Goal: Transaction & Acquisition: Book appointment/travel/reservation

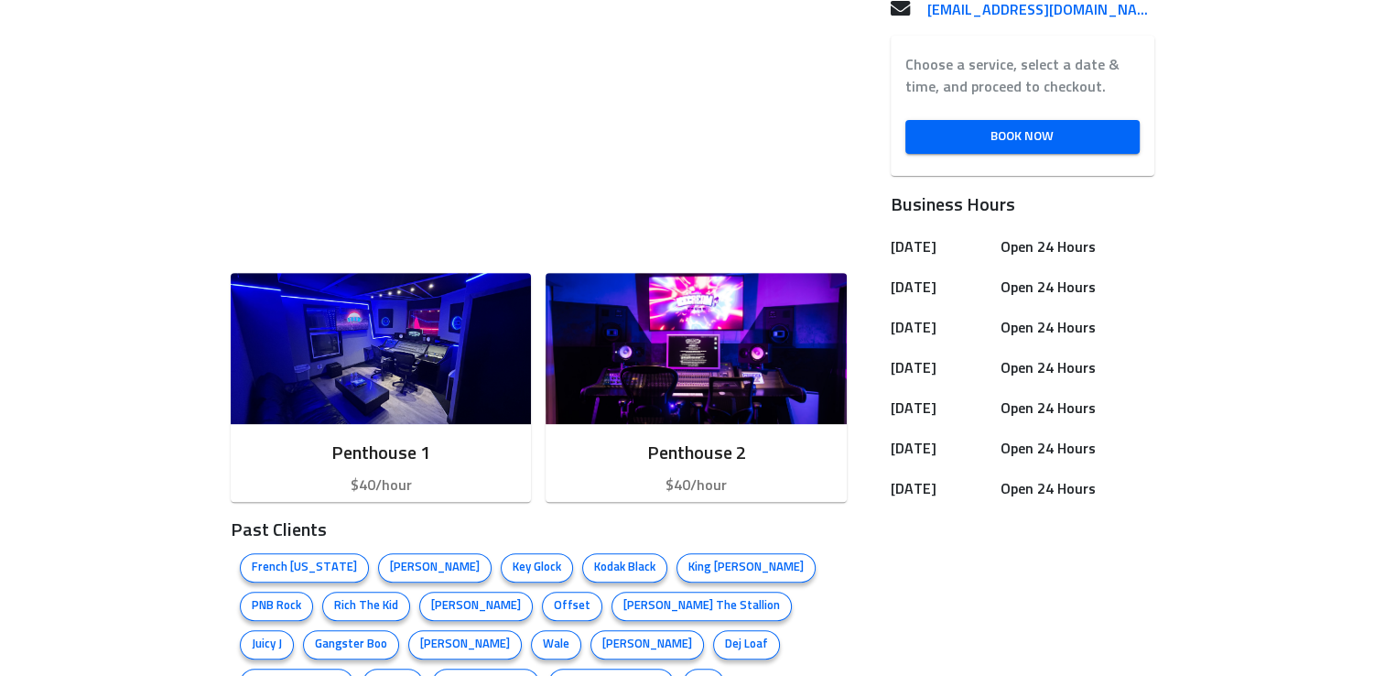
scroll to position [630, 0]
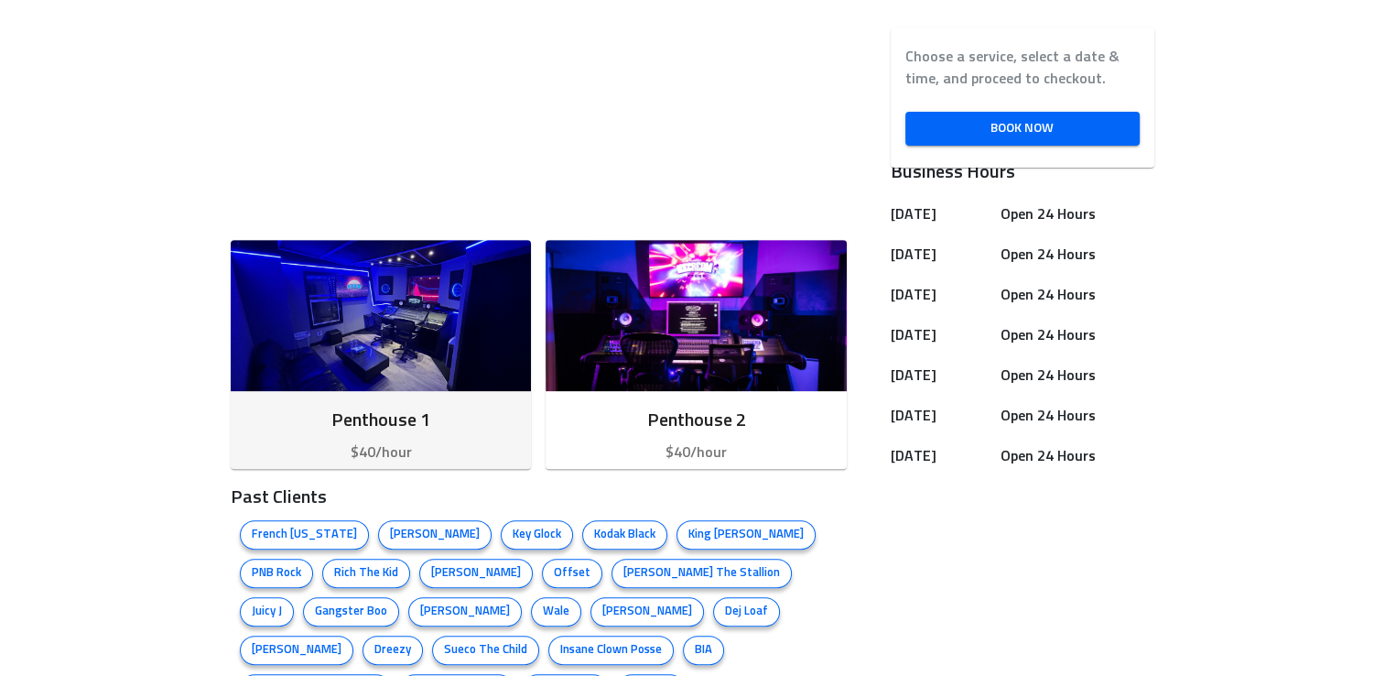
click at [394, 436] on div "Penthouse 1 $40/hour" at bounding box center [381, 434] width 300 height 87
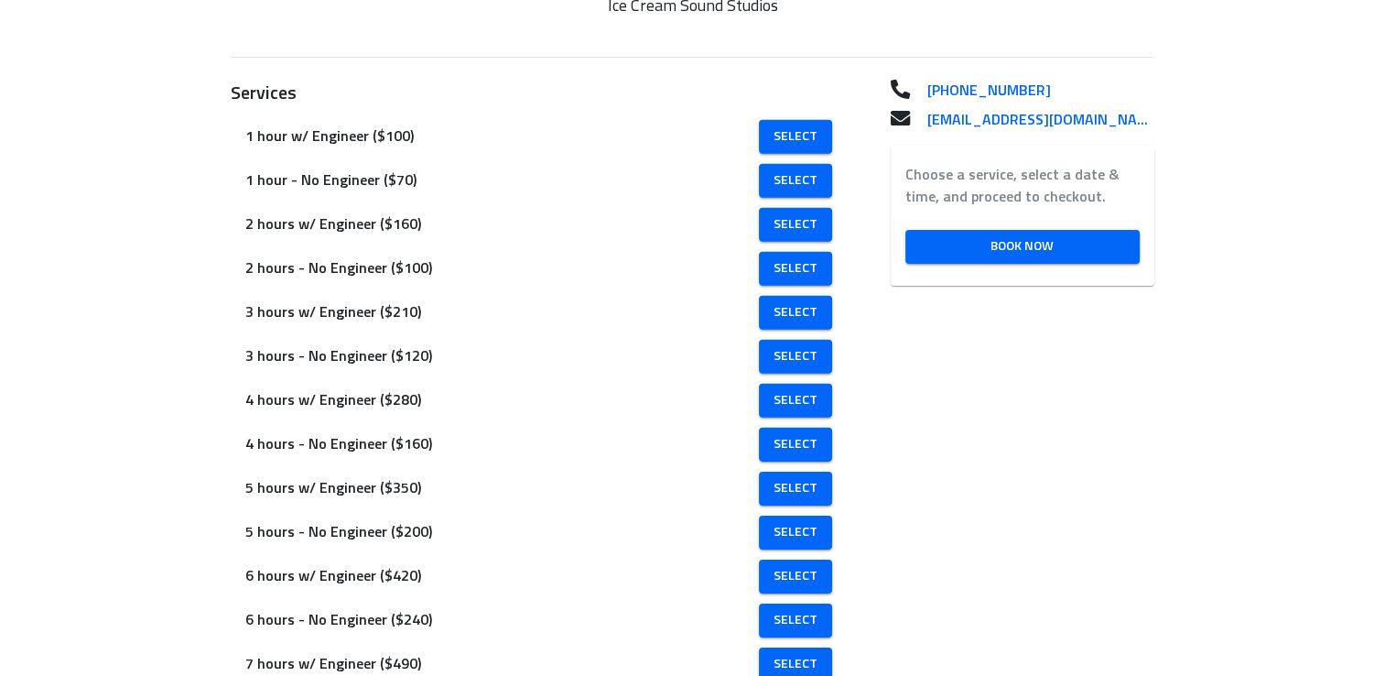
scroll to position [412, 0]
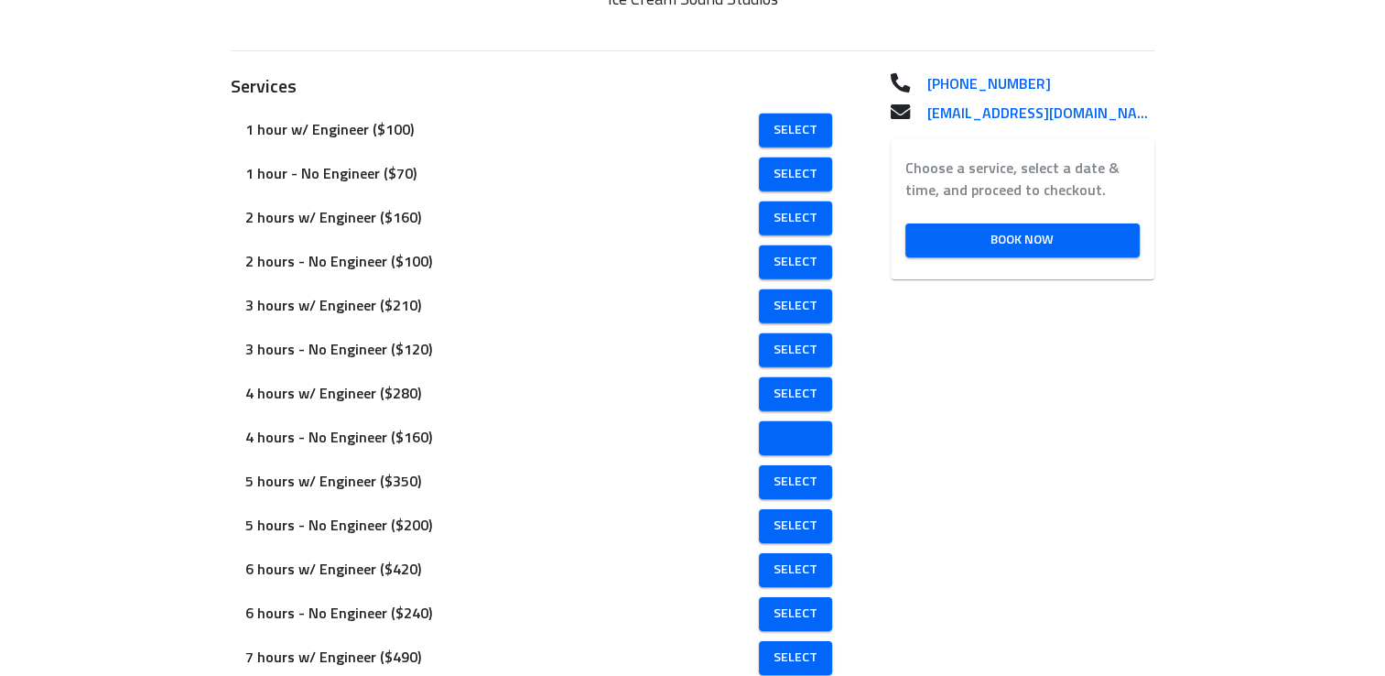
click at [800, 431] on span "Select" at bounding box center [796, 438] width 44 height 23
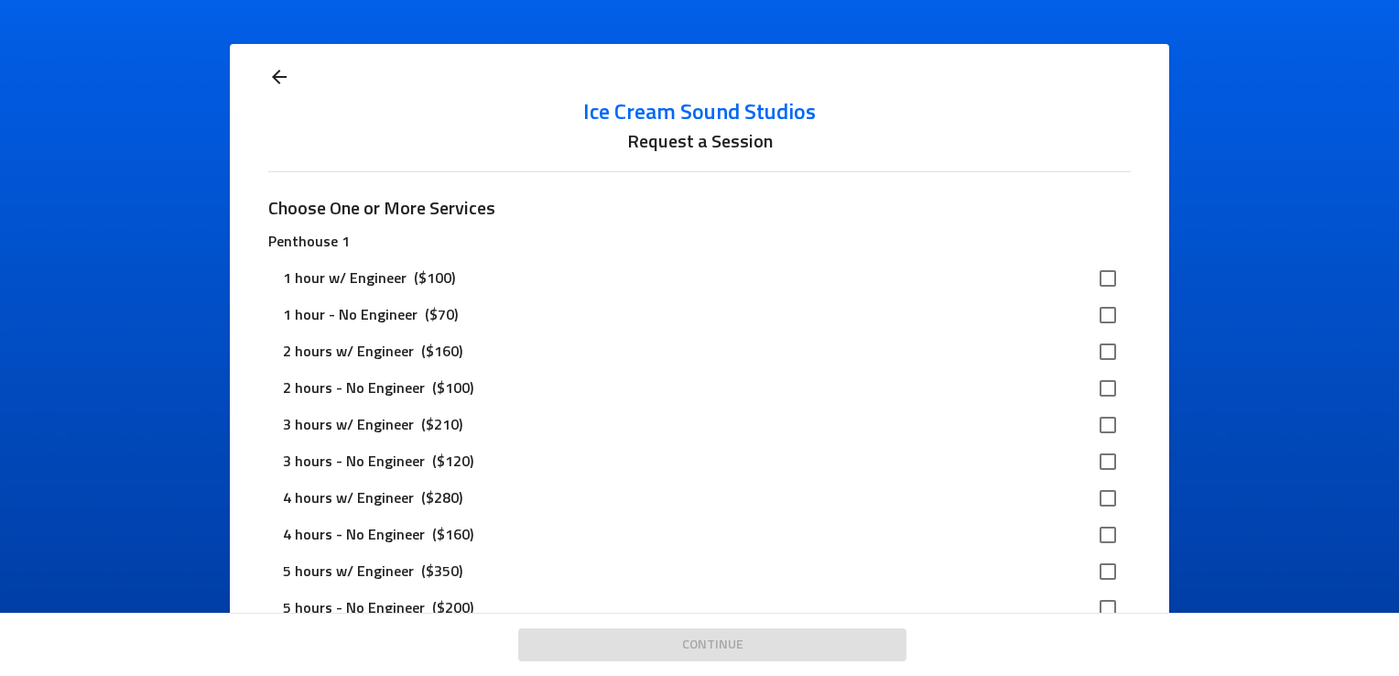
click at [1099, 530] on input "checkbox" at bounding box center [1108, 535] width 38 height 38
checkbox input "true"
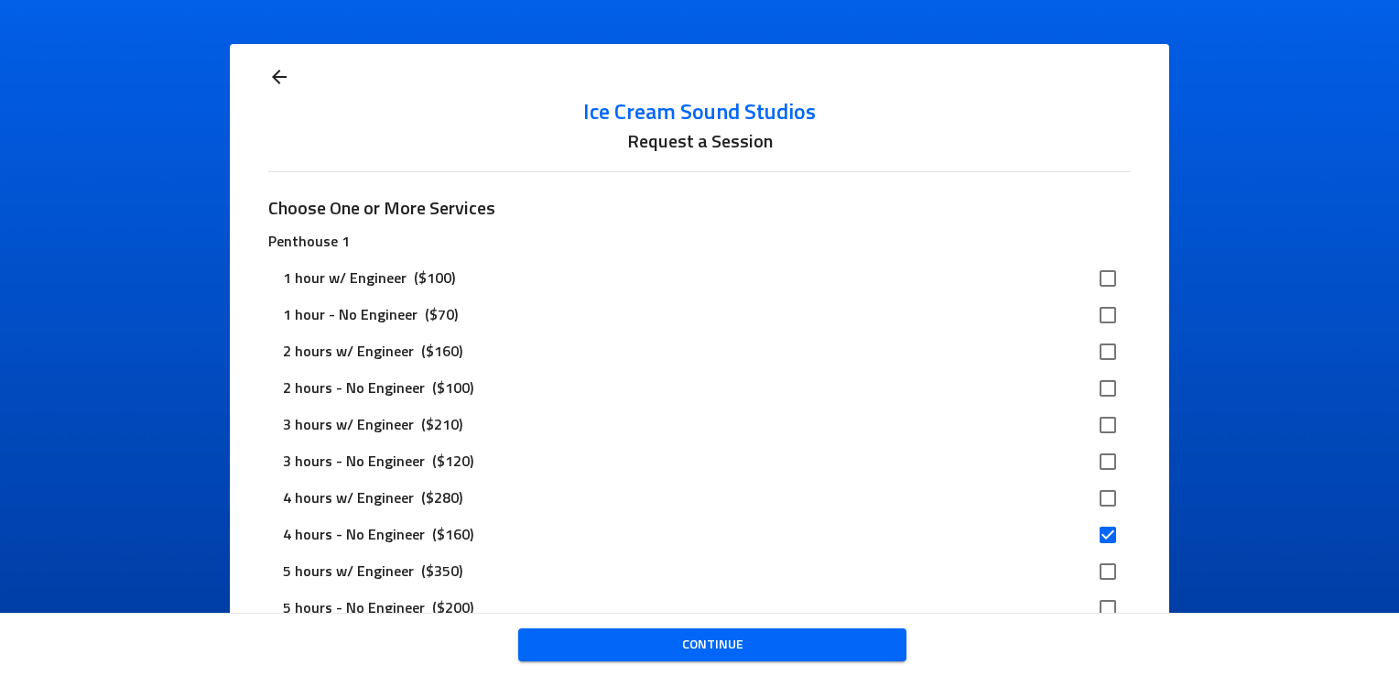
scroll to position [141, 0]
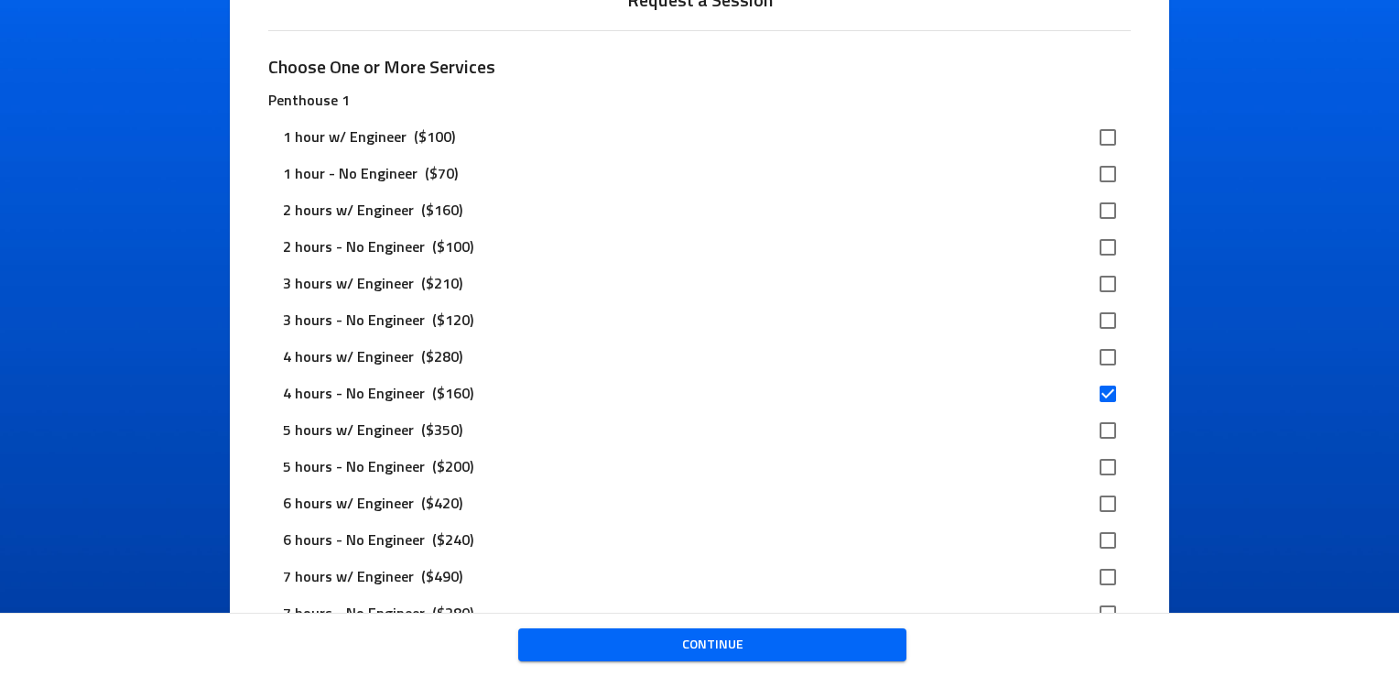
click at [678, 643] on span "Continue" at bounding box center [712, 645] width 359 height 23
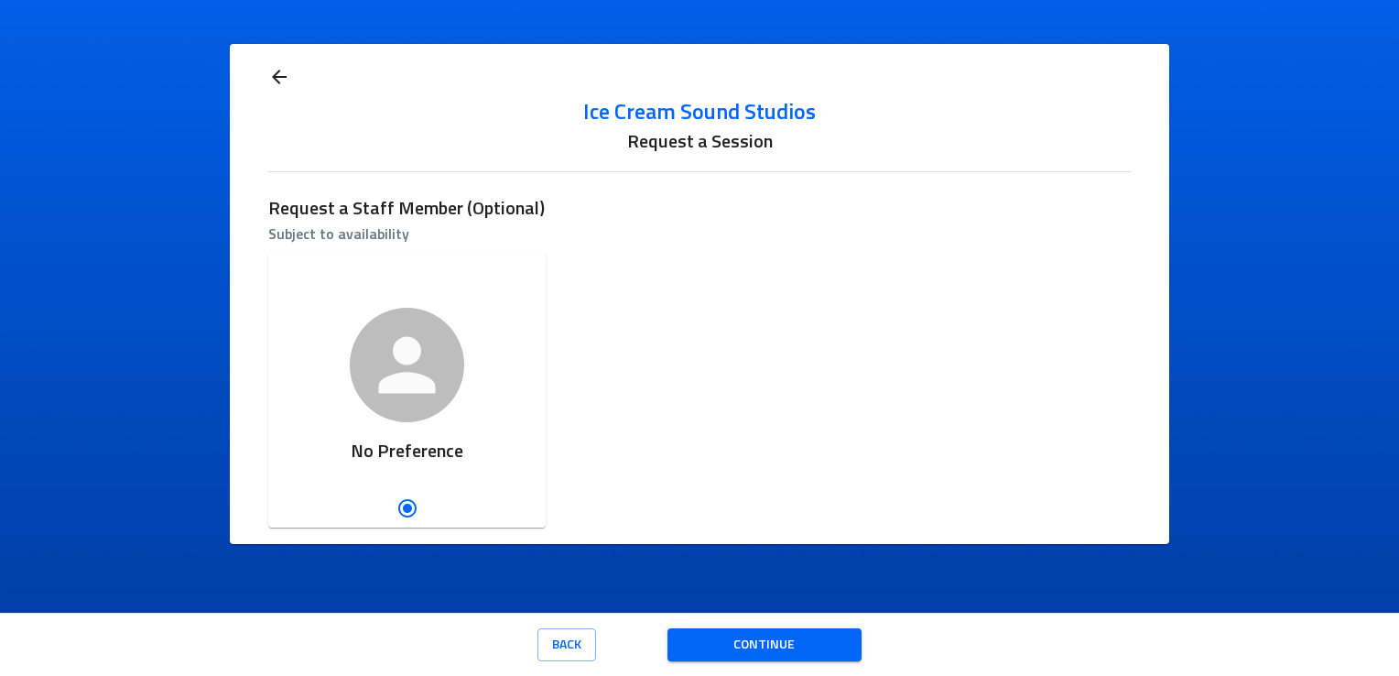
scroll to position [0, 0]
click at [679, 643] on button "Continue" at bounding box center [765, 645] width 194 height 34
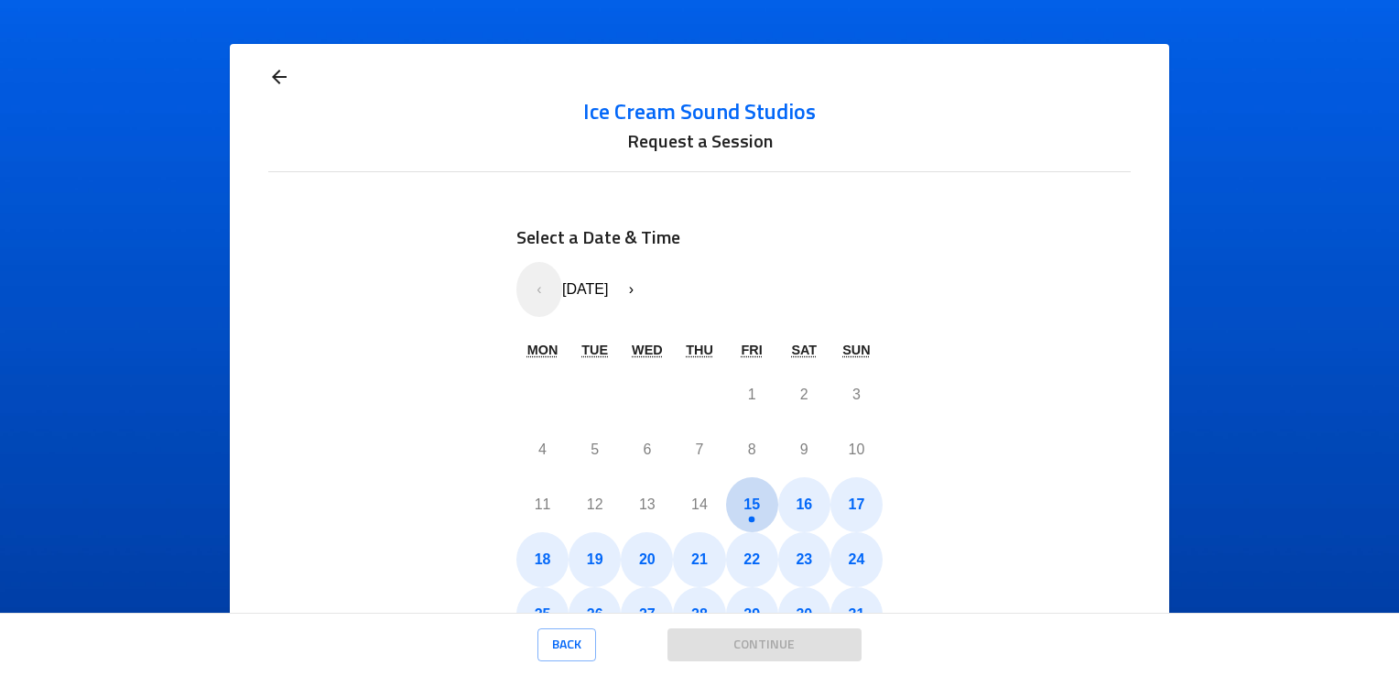
click at [733, 496] on button "15" at bounding box center [752, 504] width 52 height 55
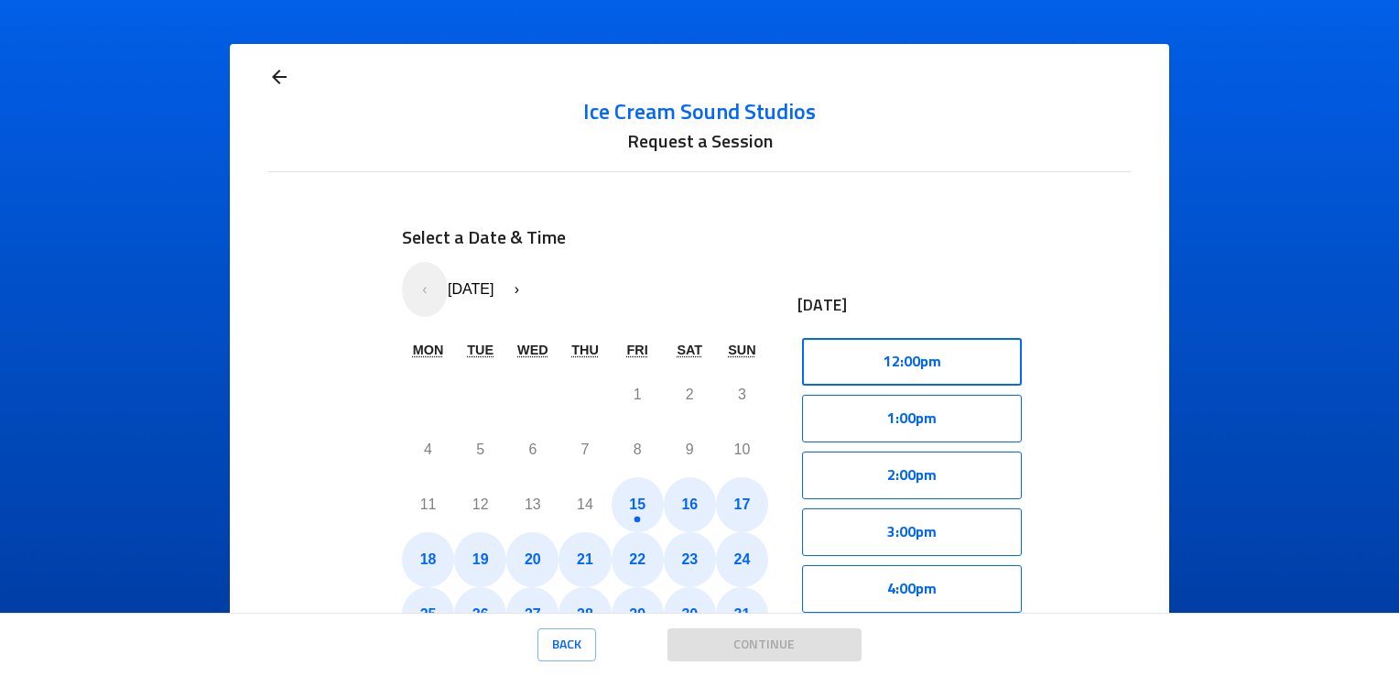
click at [934, 359] on button "12:00pm" at bounding box center [912, 362] width 220 height 48
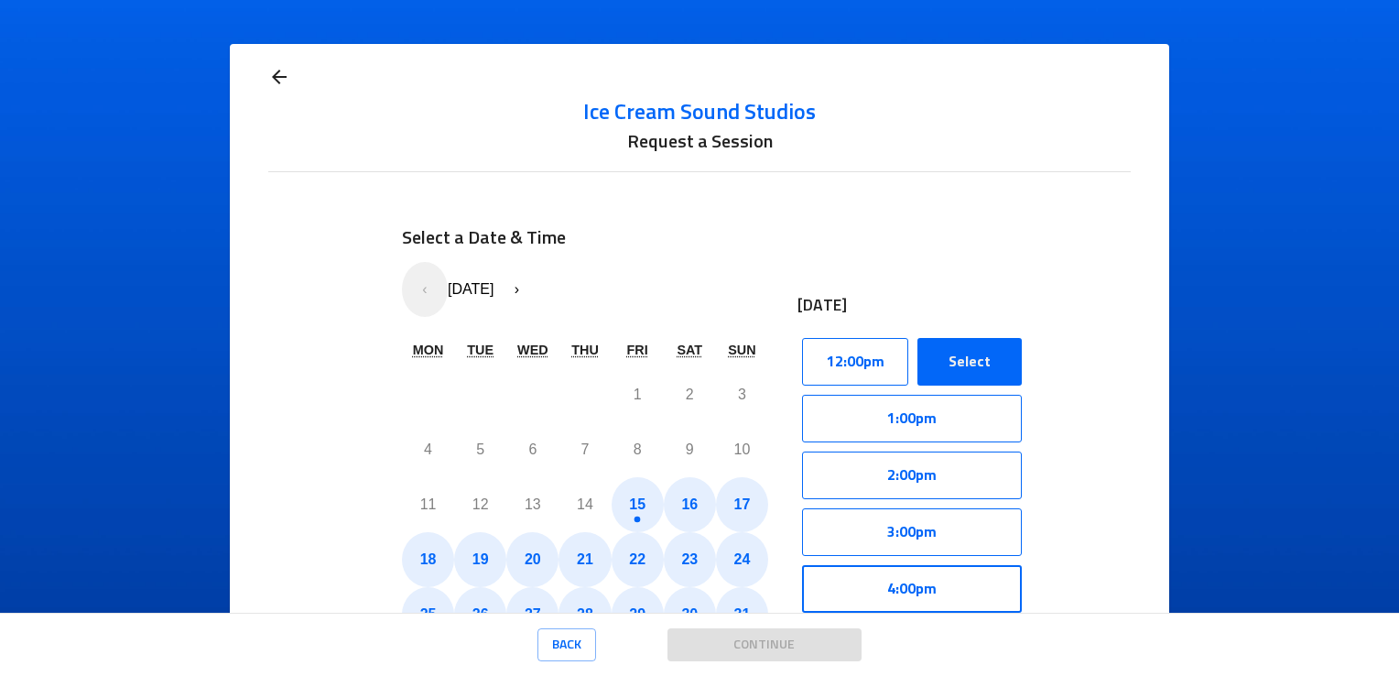
click at [870, 582] on button "4:00pm" at bounding box center [912, 589] width 220 height 48
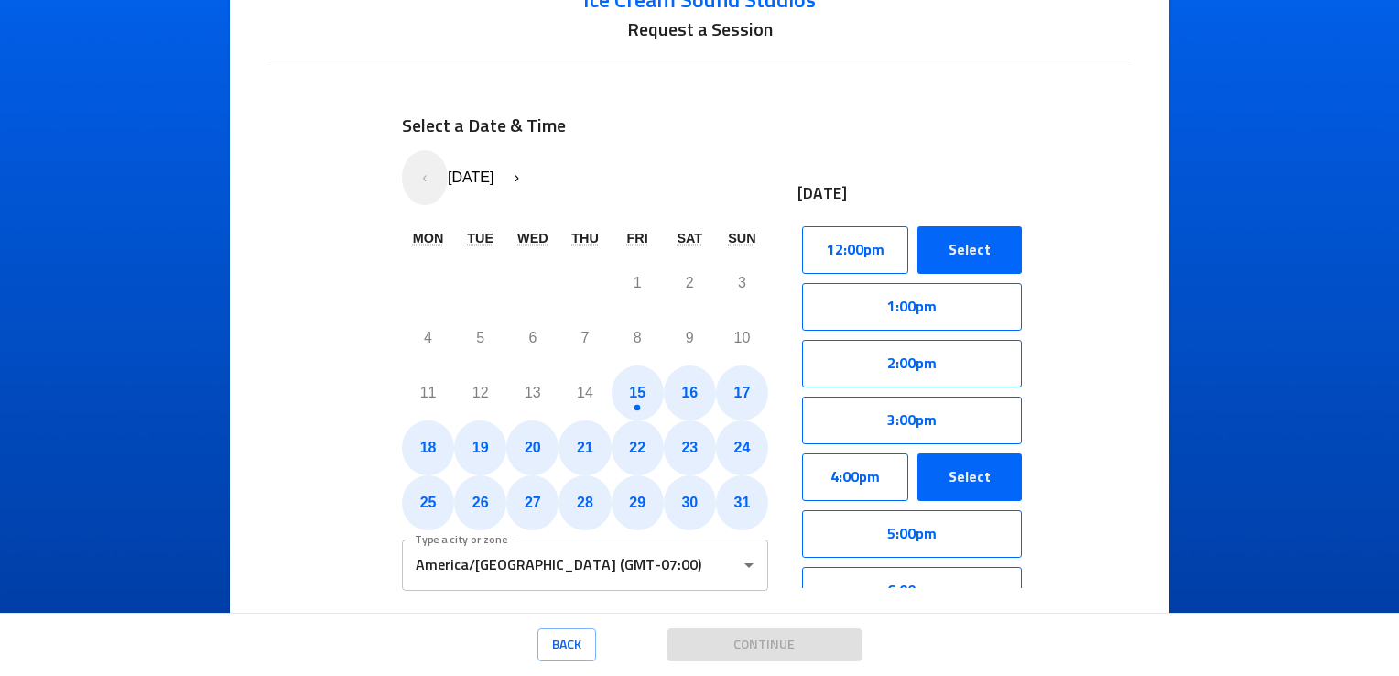
scroll to position [114, 0]
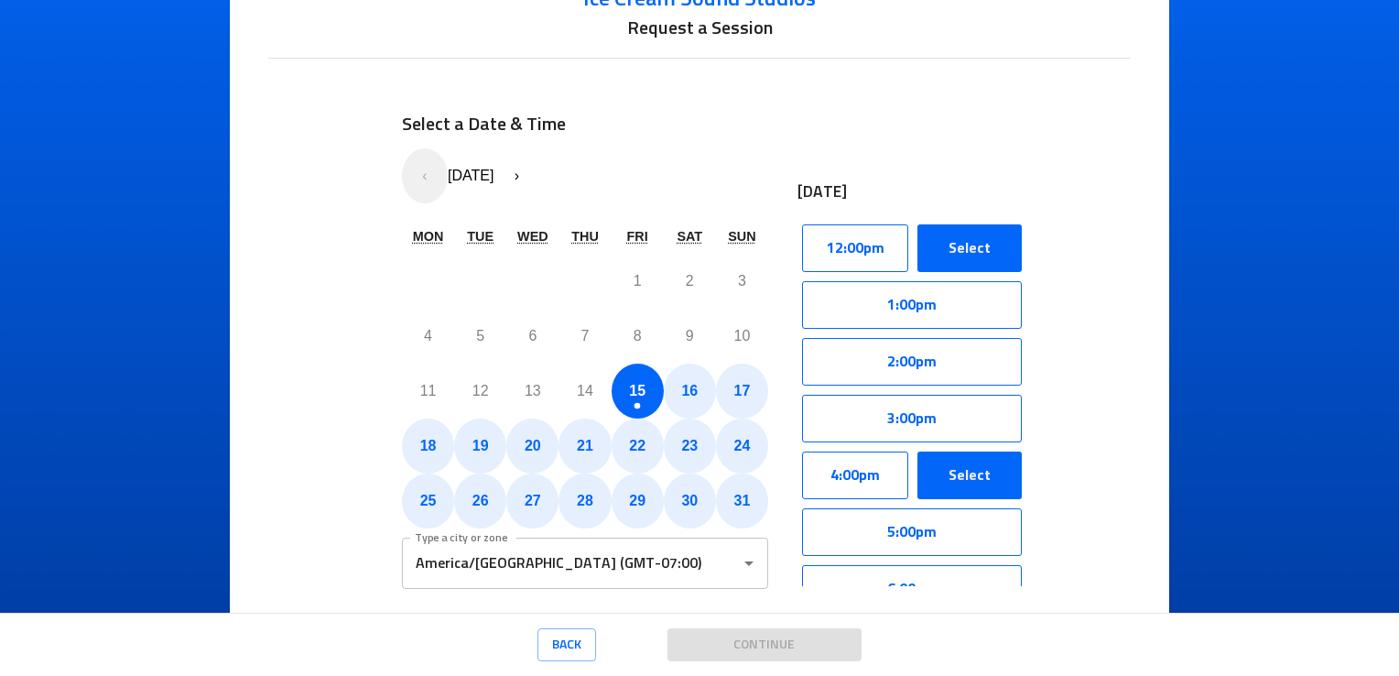
click at [612, 401] on button "15" at bounding box center [638, 391] width 52 height 55
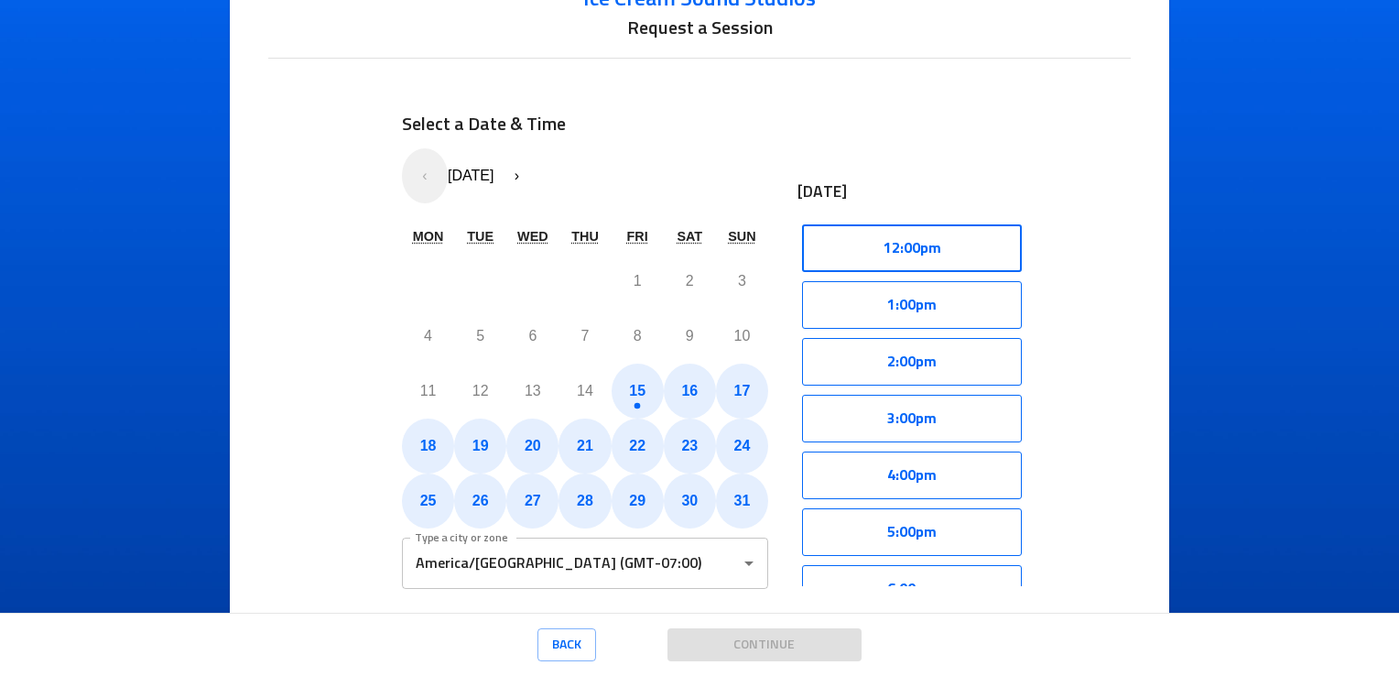
click at [916, 251] on button "12:00pm" at bounding box center [912, 248] width 220 height 48
click at [961, 245] on button "Select" at bounding box center [970, 248] width 104 height 48
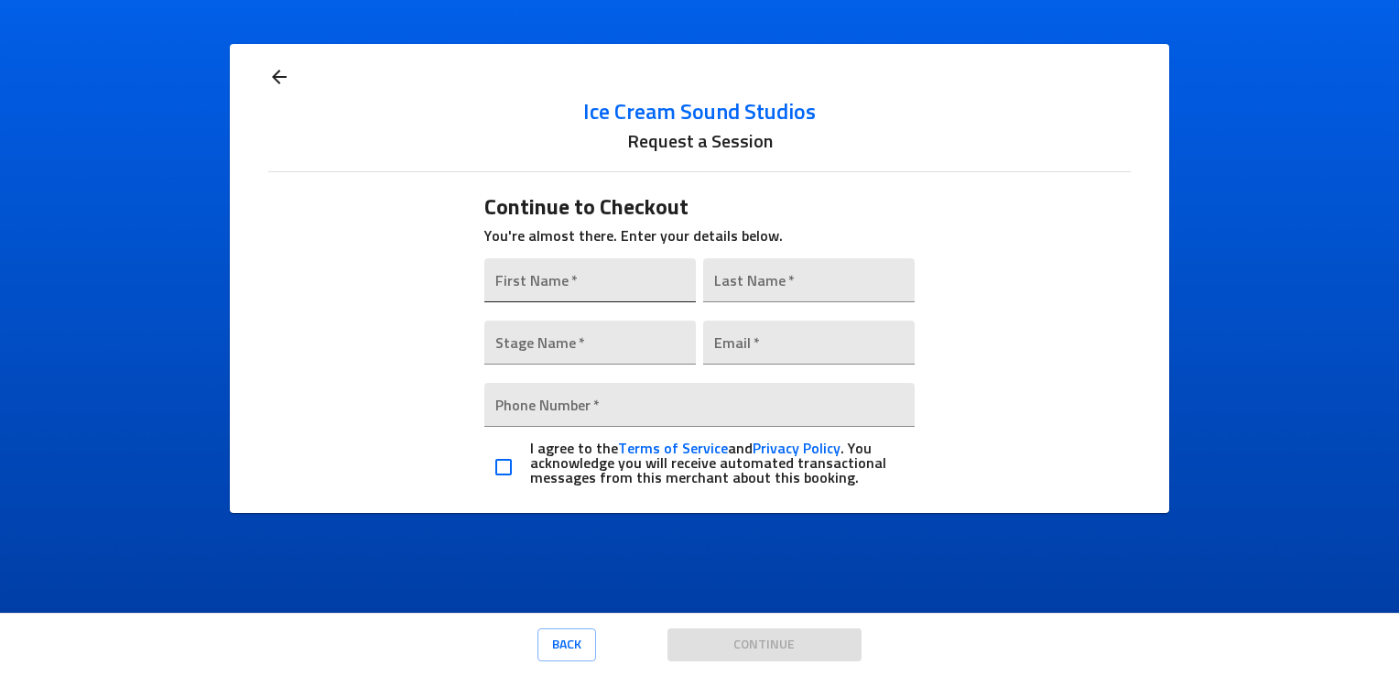
click at [559, 279] on input "text" at bounding box center [590, 280] width 212 height 44
type input "[PERSON_NAME]"
type input "Ilic"
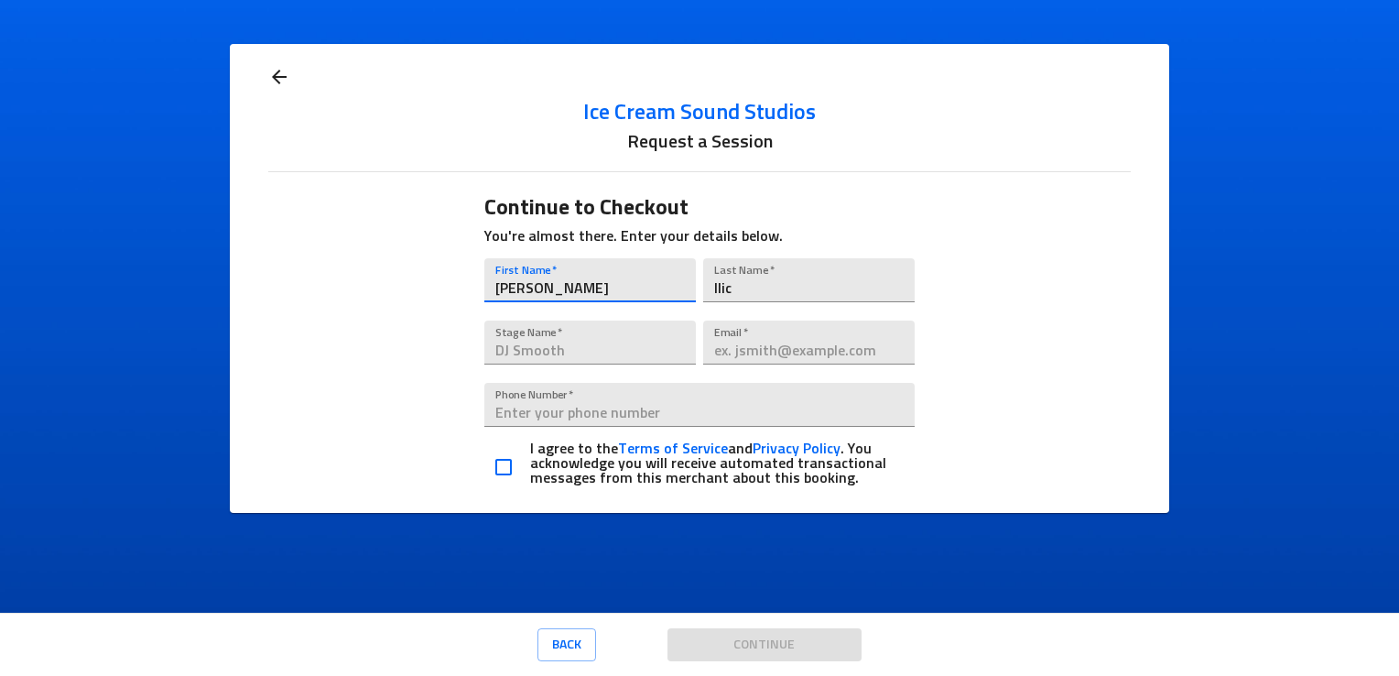
type input "Ilic"
type input "[EMAIL_ADDRESS][DOMAIN_NAME]"
type input "[PHONE_NUMBER]"
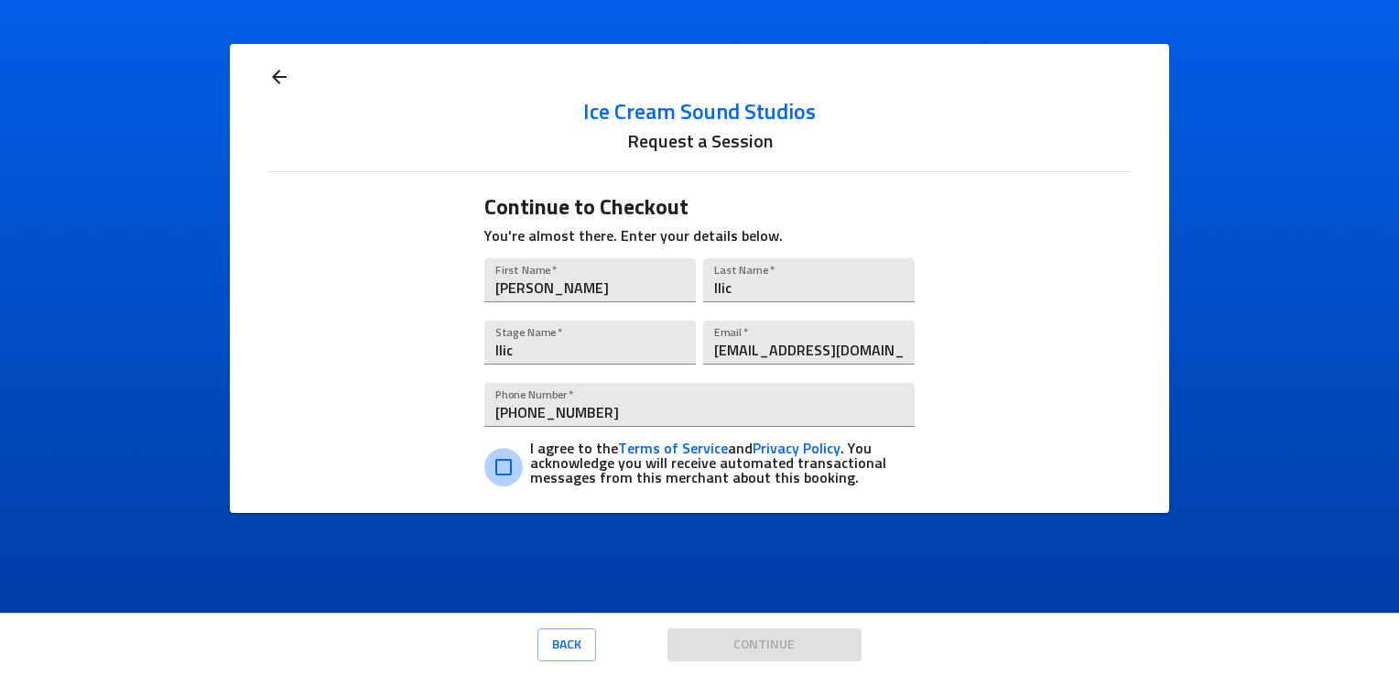
click at [496, 465] on input "checkbox" at bounding box center [503, 467] width 38 height 38
checkbox input "true"
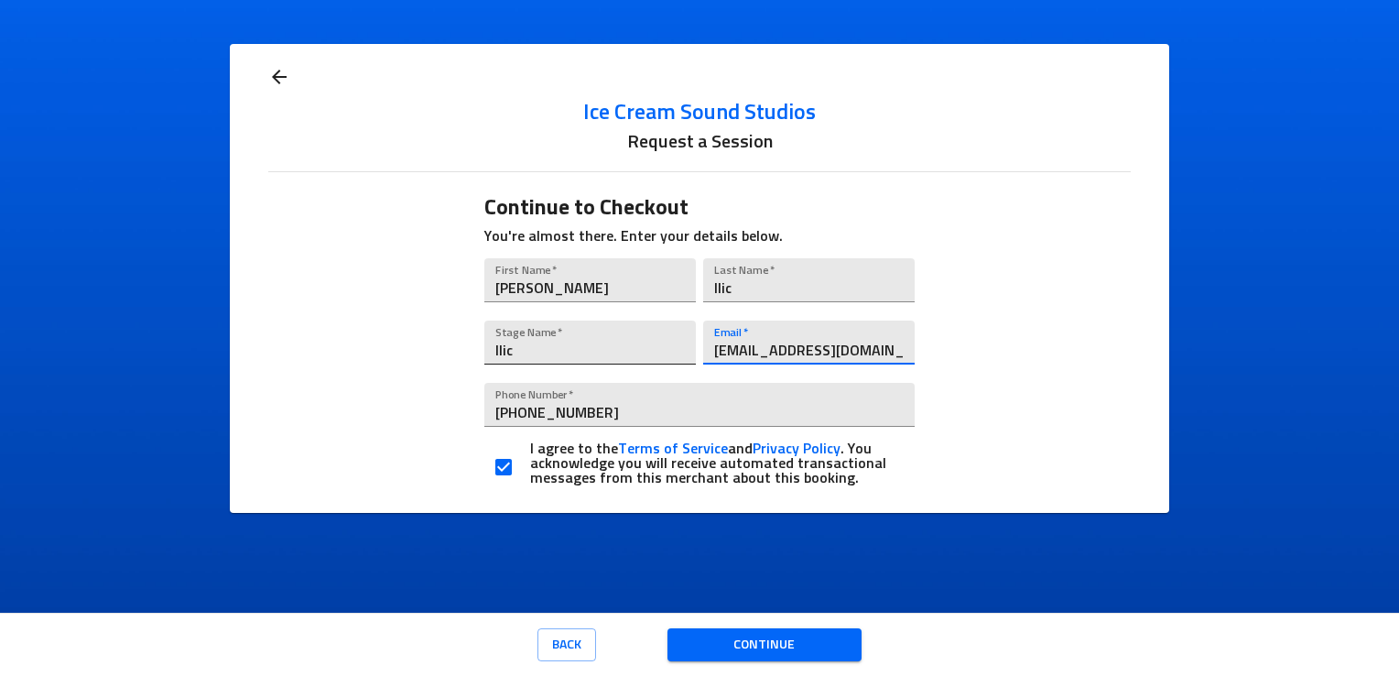
drag, startPoint x: 898, startPoint y: 351, endPoint x: 678, endPoint y: 339, distance: 221.0
click at [678, 339] on div "First Name   * [PERSON_NAME] Name   * [PERSON_NAME] Stage Name   * Ilic Email  …" at bounding box center [700, 373] width 439 height 253
type input "[EMAIL_ADDRESS][DOMAIN_NAME]"
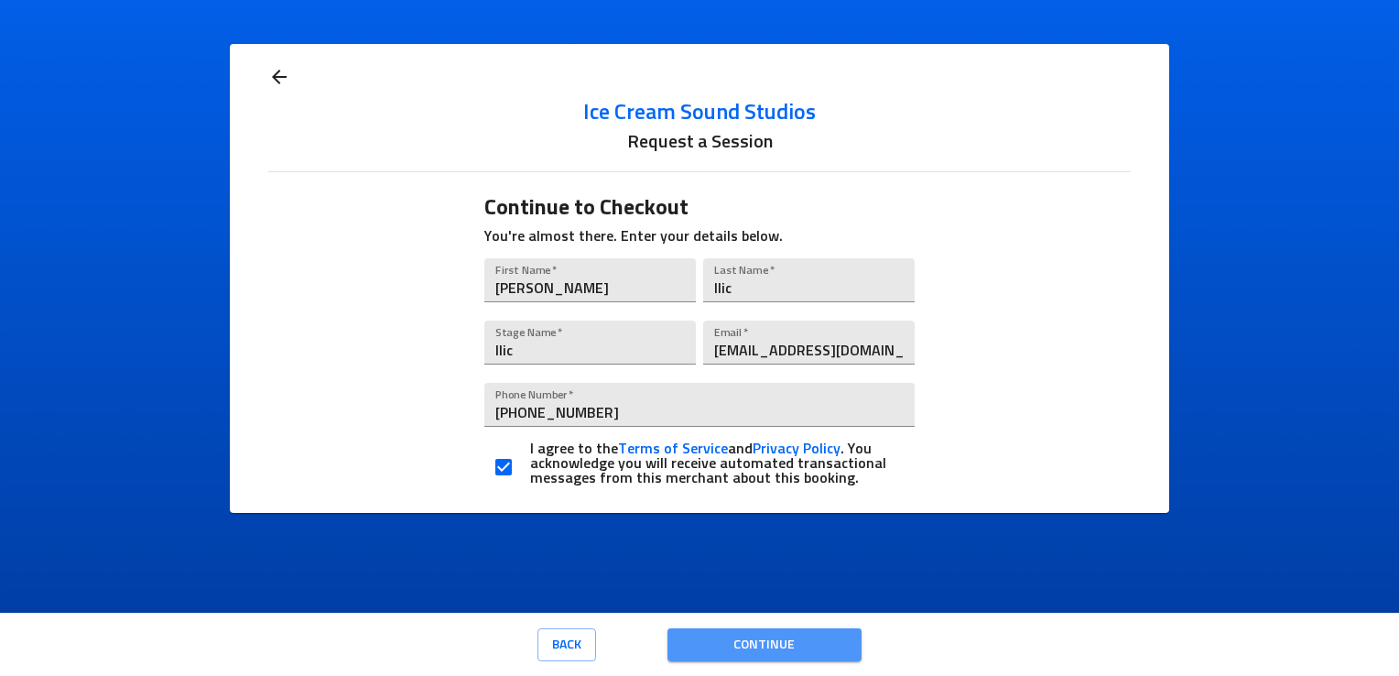
click at [717, 636] on span "Continue" at bounding box center [764, 645] width 165 height 23
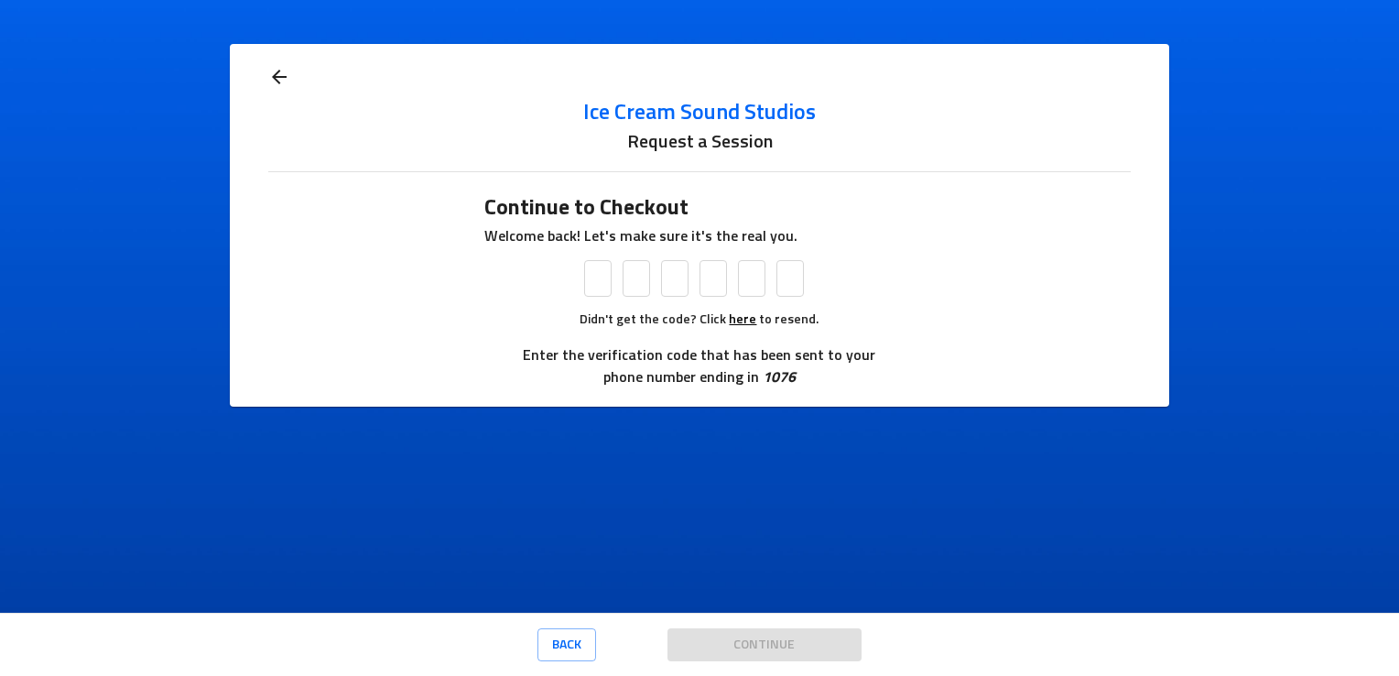
type input "7"
type input "4"
type input "1"
type input "6"
type input "5"
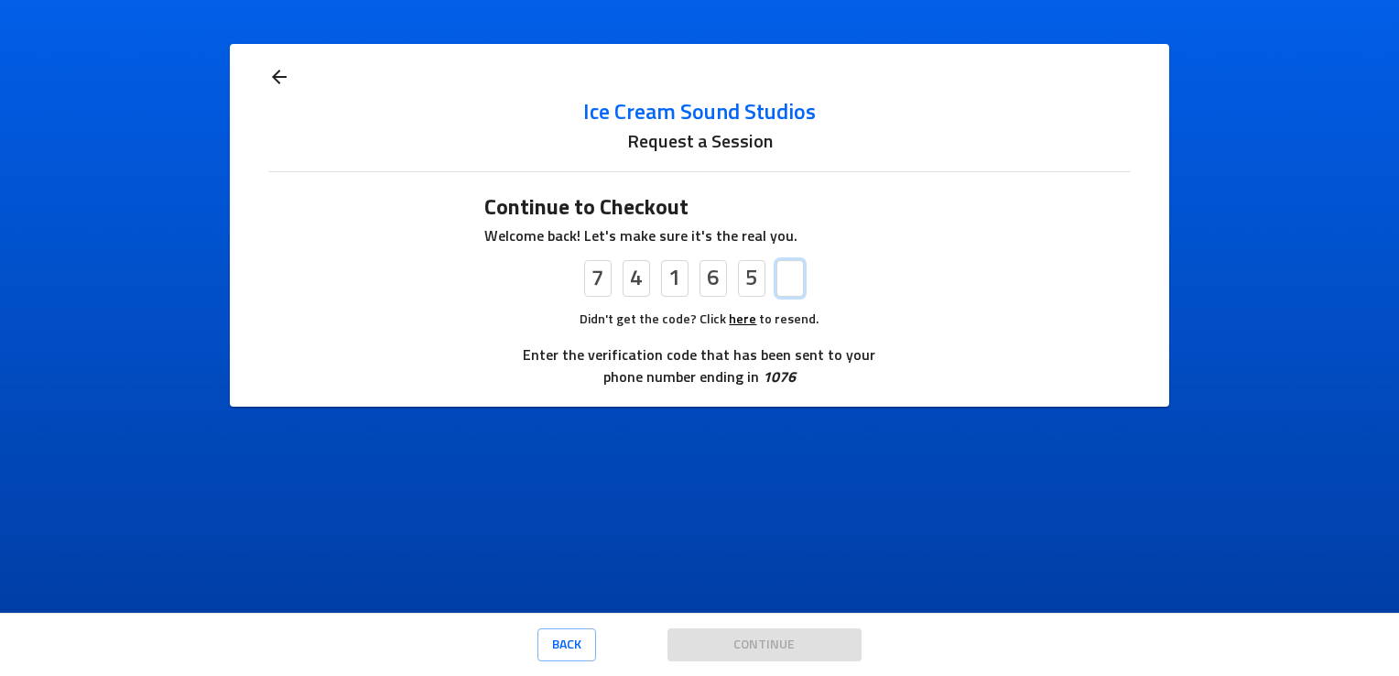
type input "8"
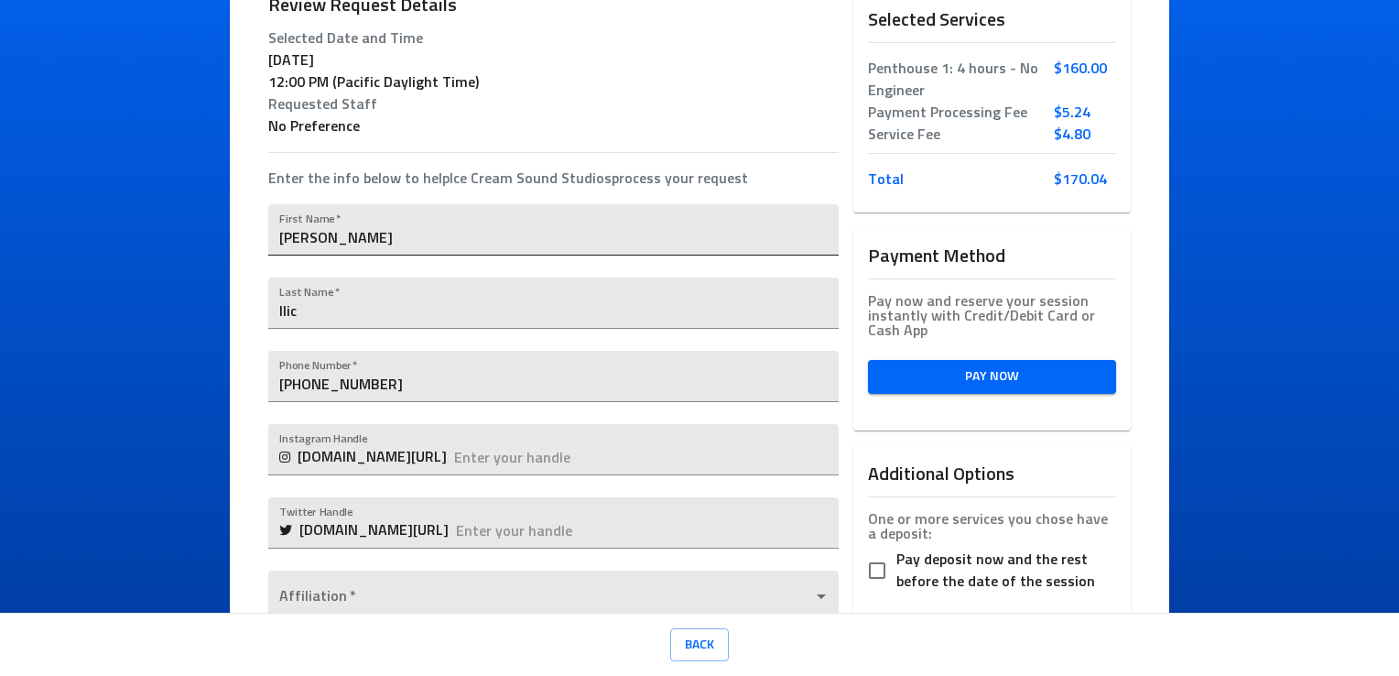
scroll to position [407, 0]
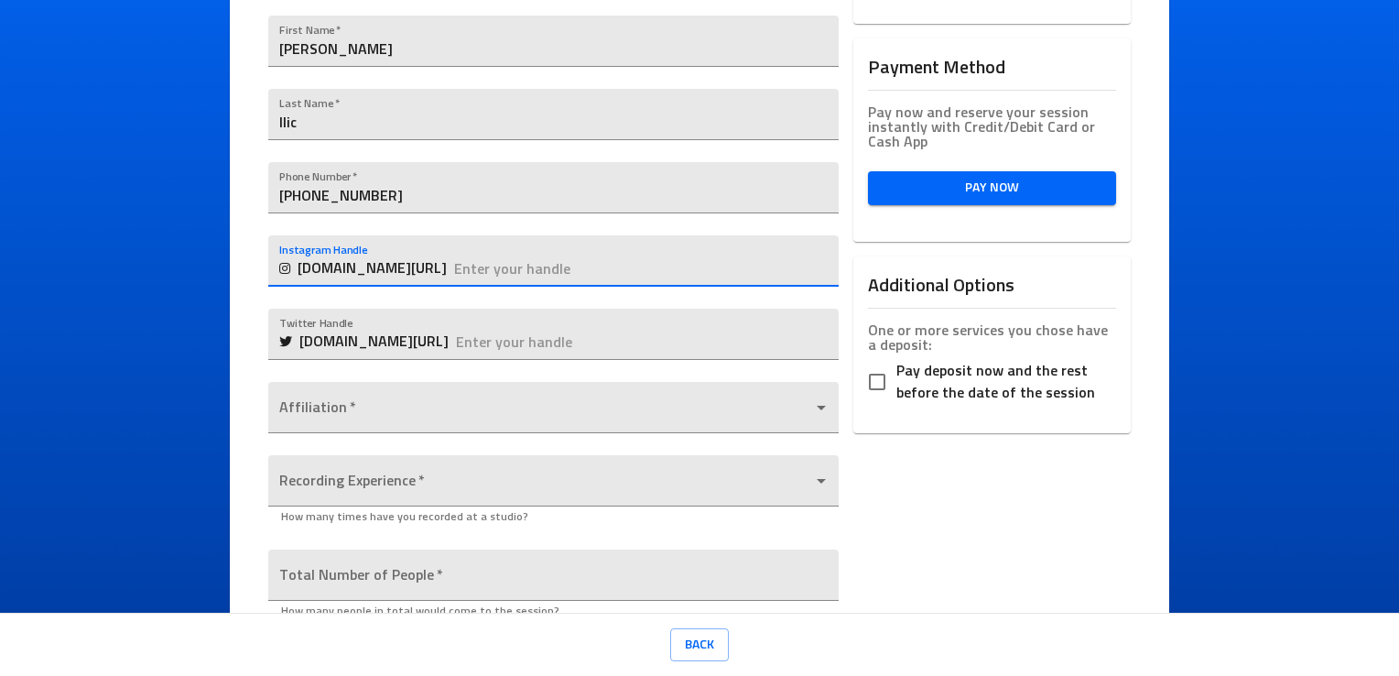
click at [508, 276] on input "text" at bounding box center [646, 260] width 384 height 51
type input "T"
type input "talentinodidthat"
click at [483, 423] on body "Ice Cream Sound Studios Request a Session Review Request Details Selected Date …" at bounding box center [699, 338] width 1399 height 676
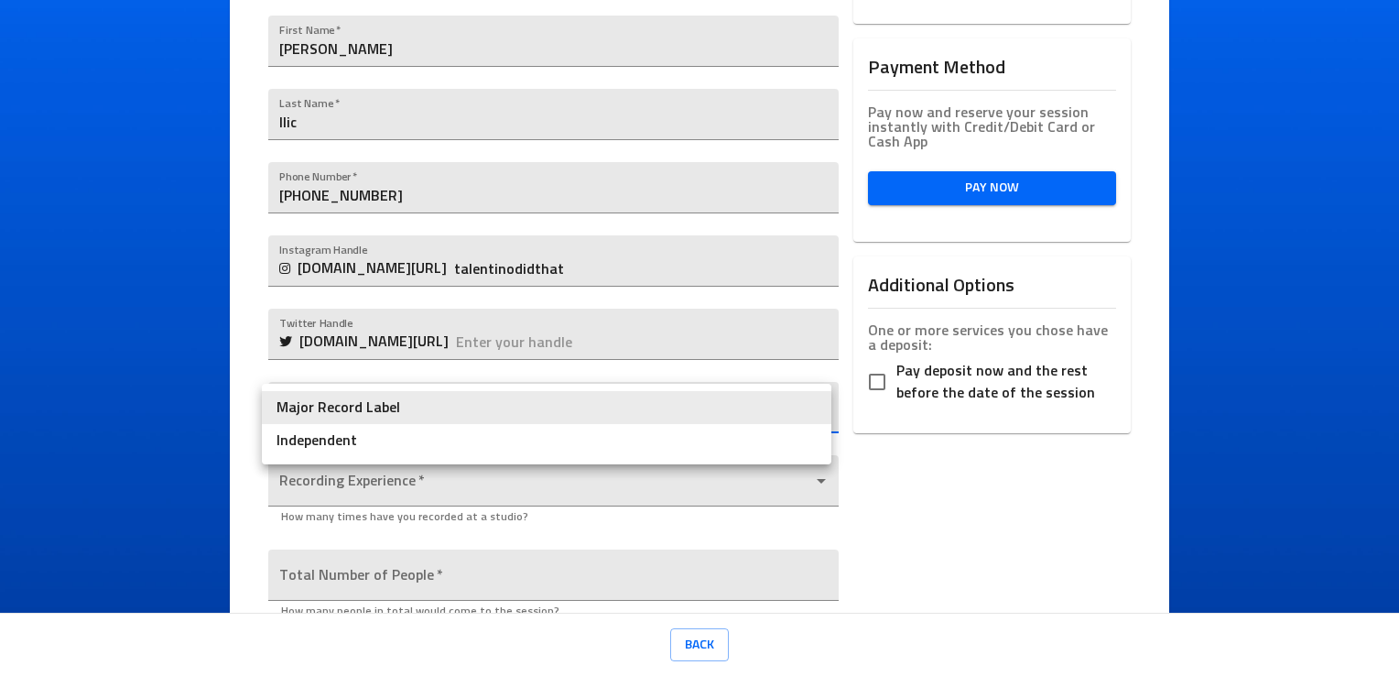
click at [445, 446] on li "Independent" at bounding box center [547, 440] width 570 height 33
type input "Independent"
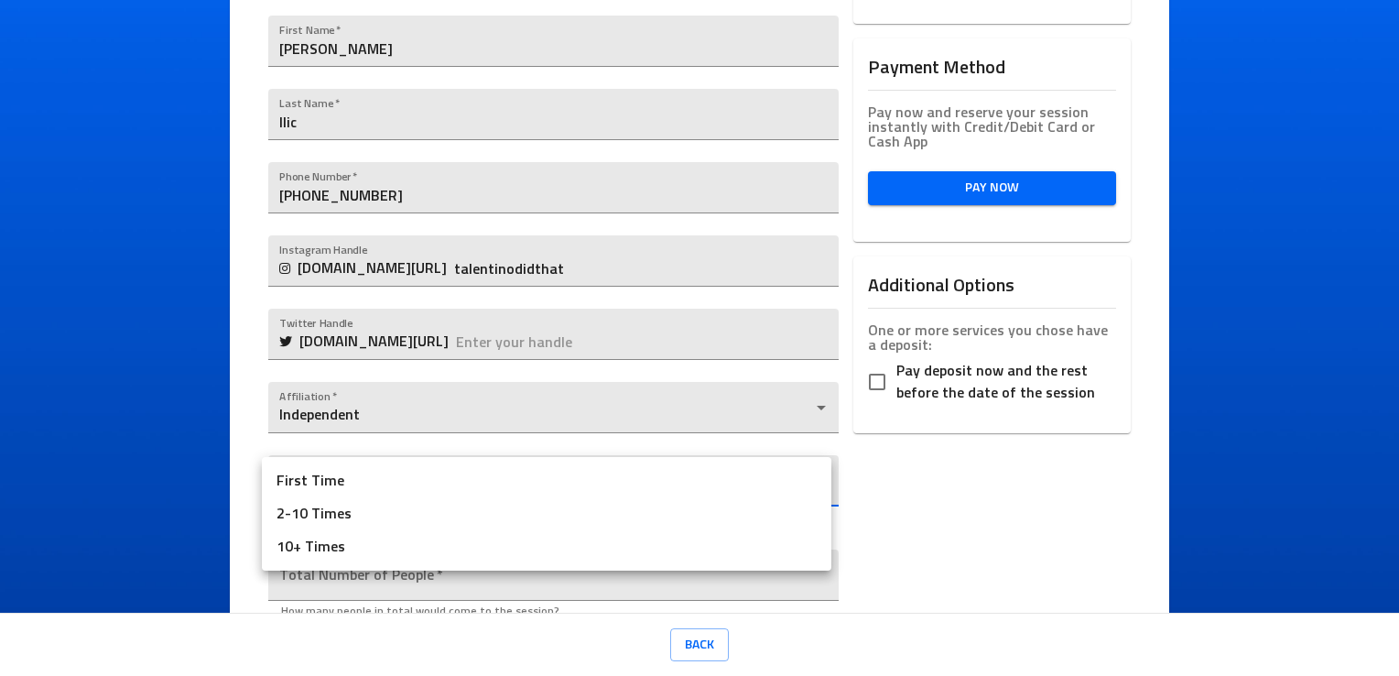
click at [384, 476] on body "Ice Cream Sound Studios Request a Session Review Request Details Selected Date …" at bounding box center [699, 338] width 1399 height 676
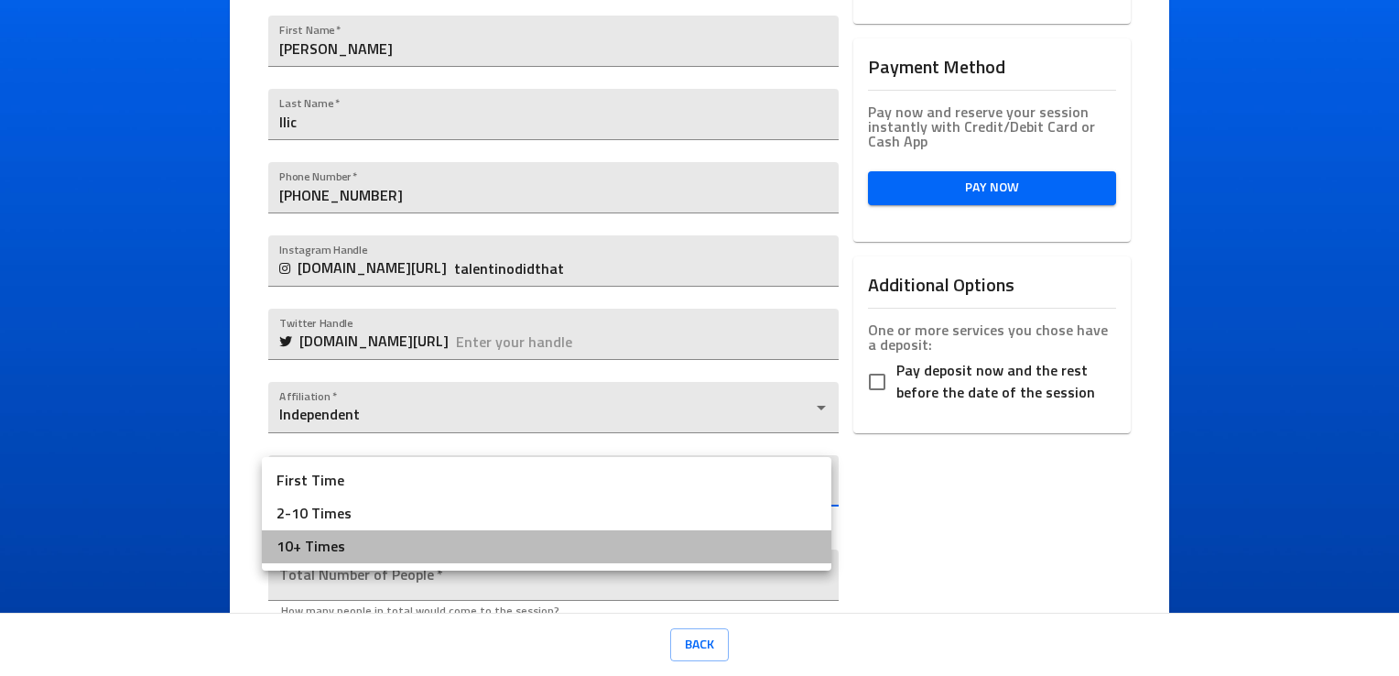
click at [352, 548] on li "10+ Times" at bounding box center [547, 546] width 570 height 33
type input "10+ Times"
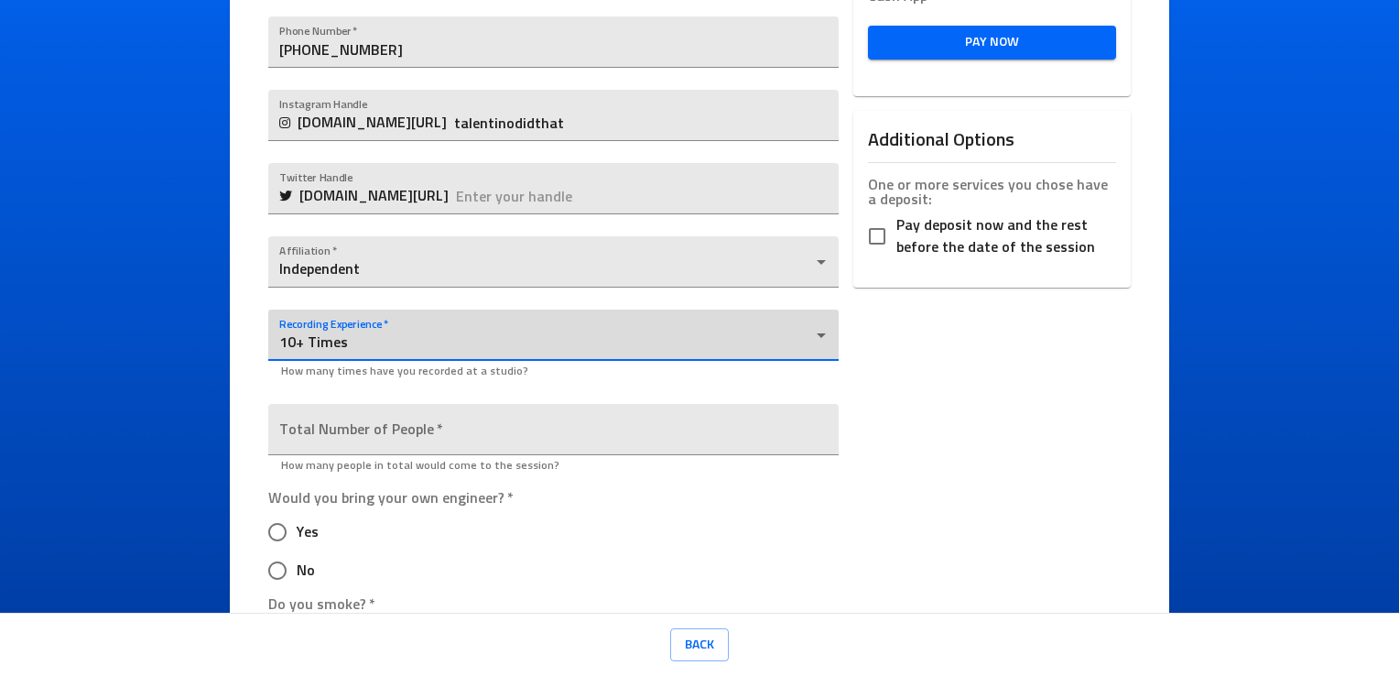
scroll to position [553, 0]
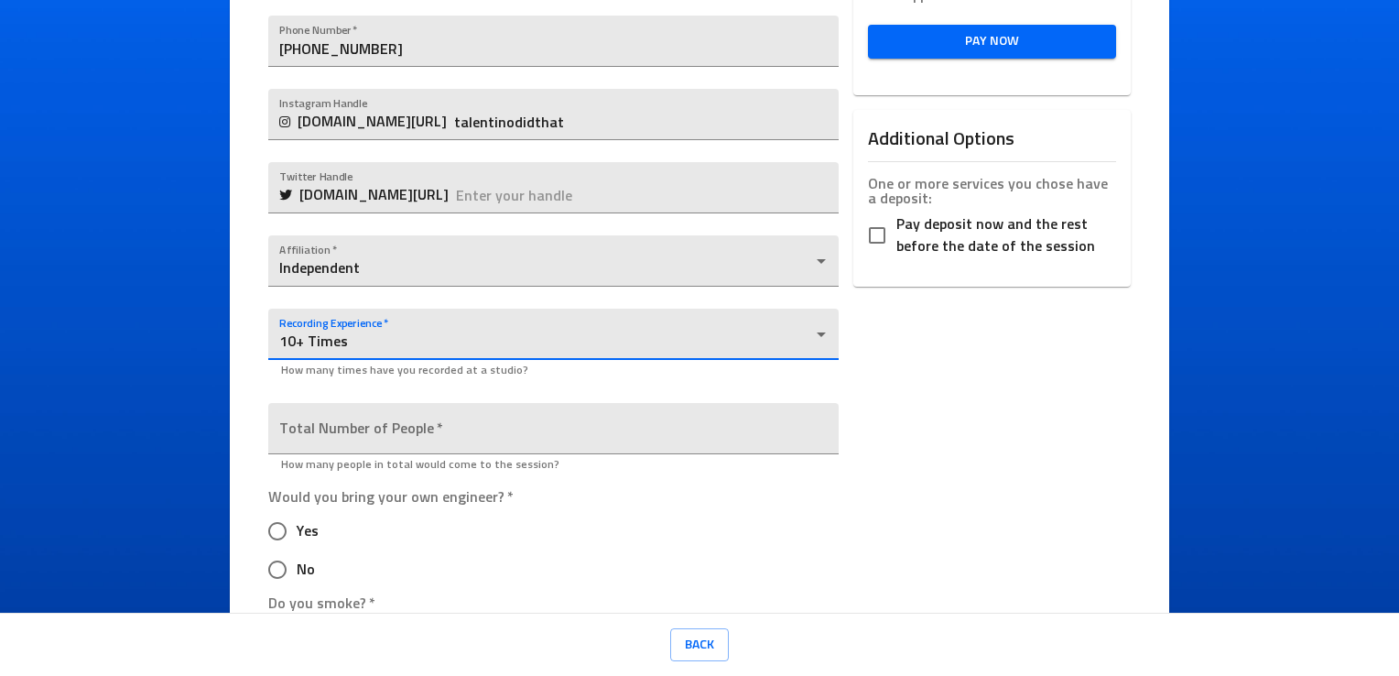
click at [258, 577] on input "No" at bounding box center [277, 569] width 38 height 38
radio input "true"
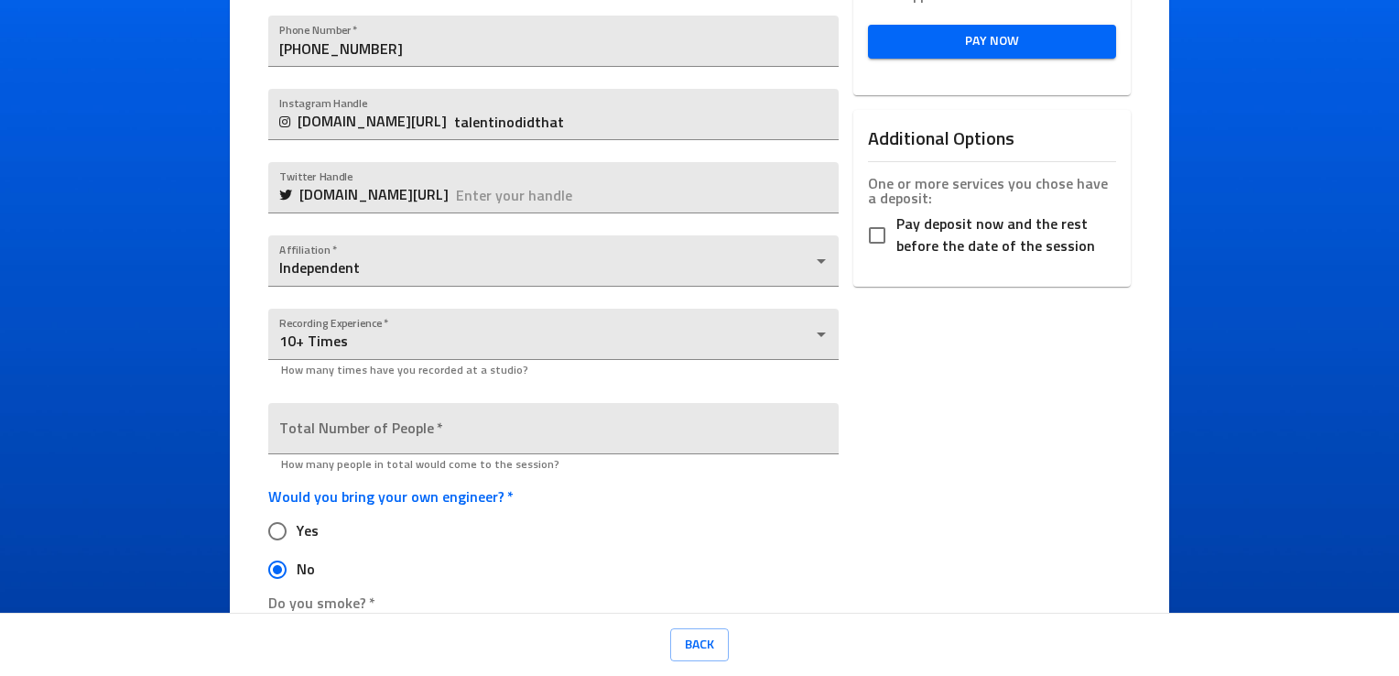
scroll to position [789, 0]
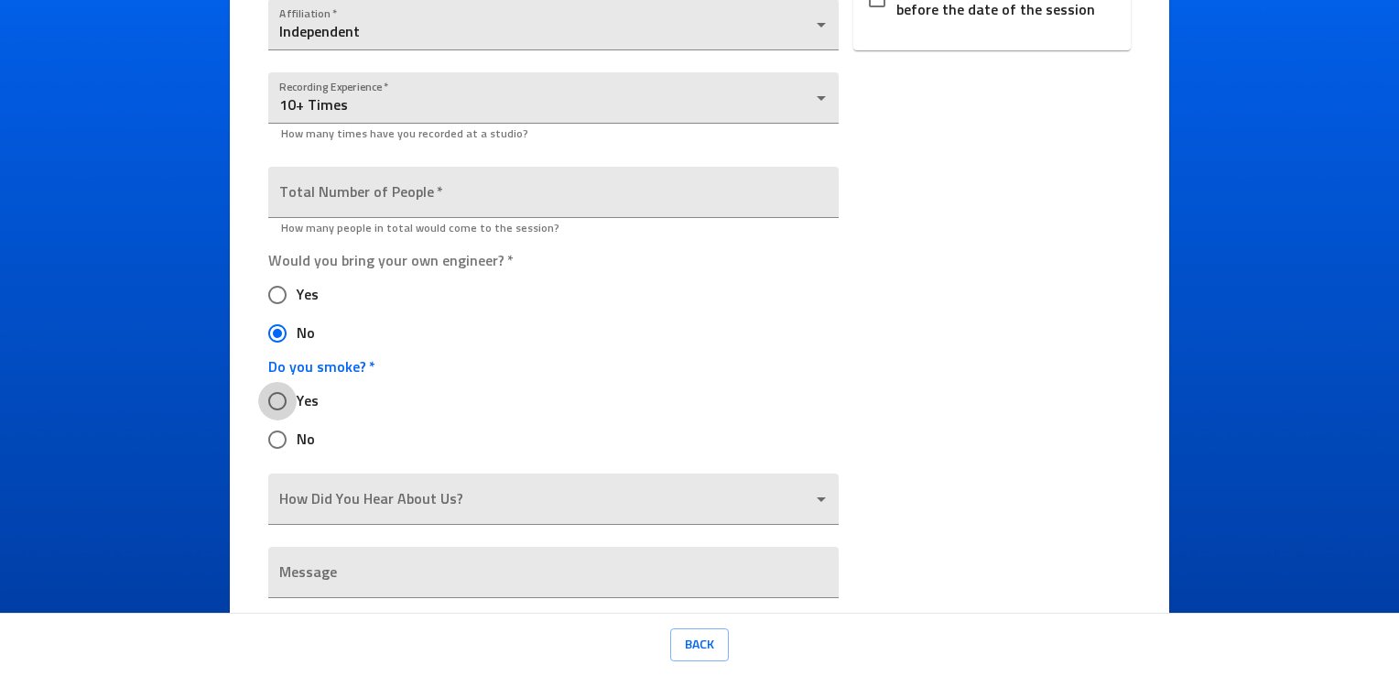
click at [277, 403] on input "Yes" at bounding box center [277, 401] width 38 height 38
radio input "true"
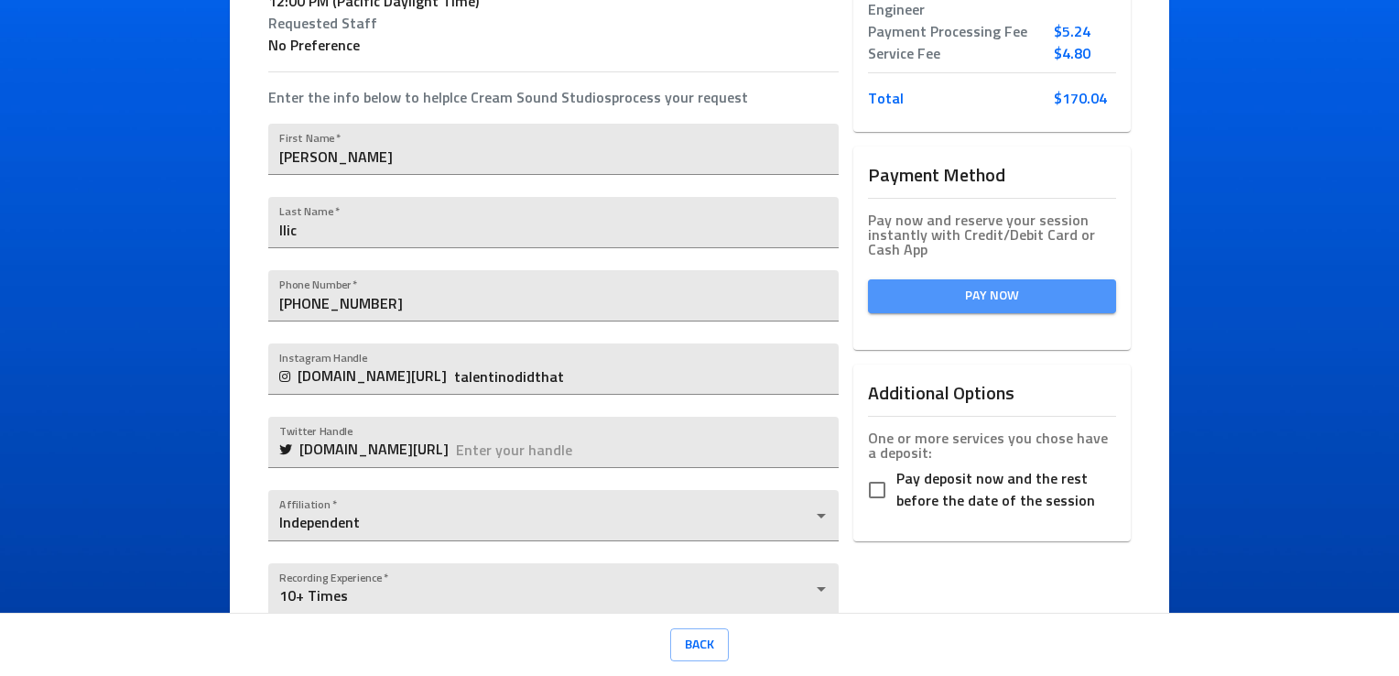
click at [979, 292] on span "Pay Now" at bounding box center [992, 296] width 219 height 23
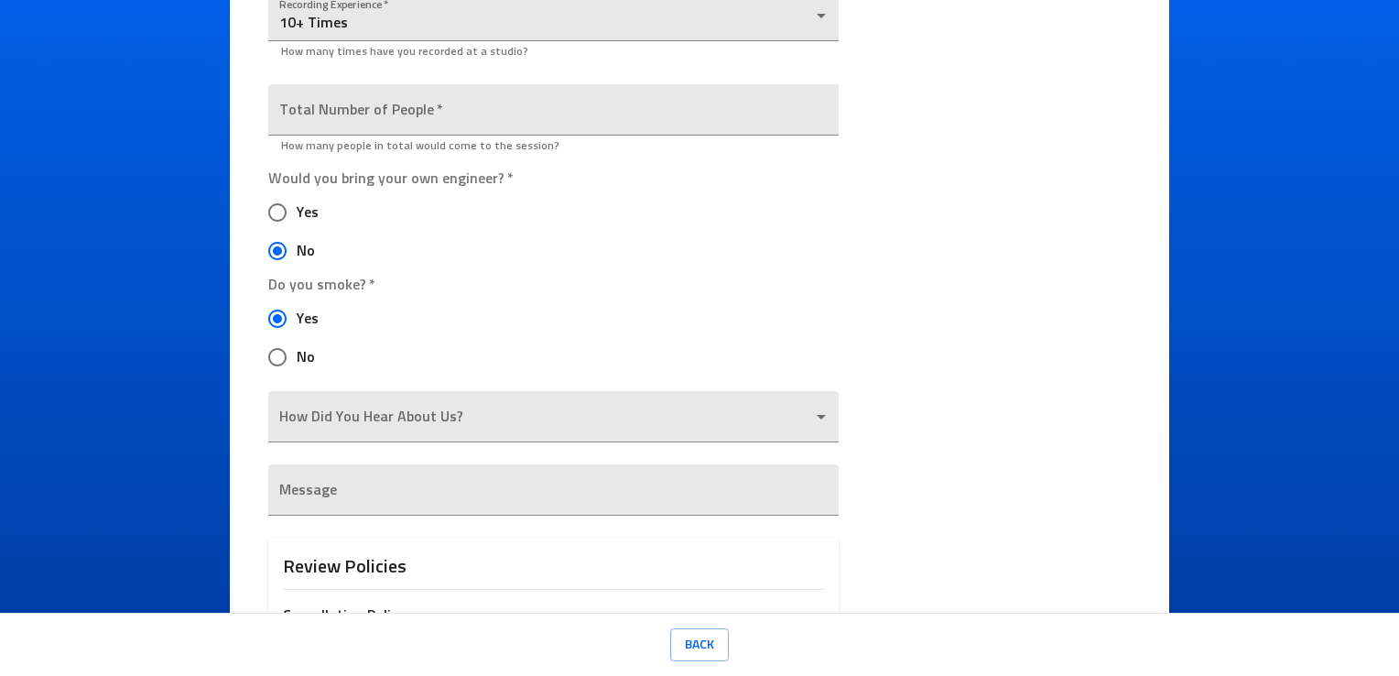
scroll to position [930, 0]
click at [336, 115] on input "number" at bounding box center [553, 109] width 570 height 51
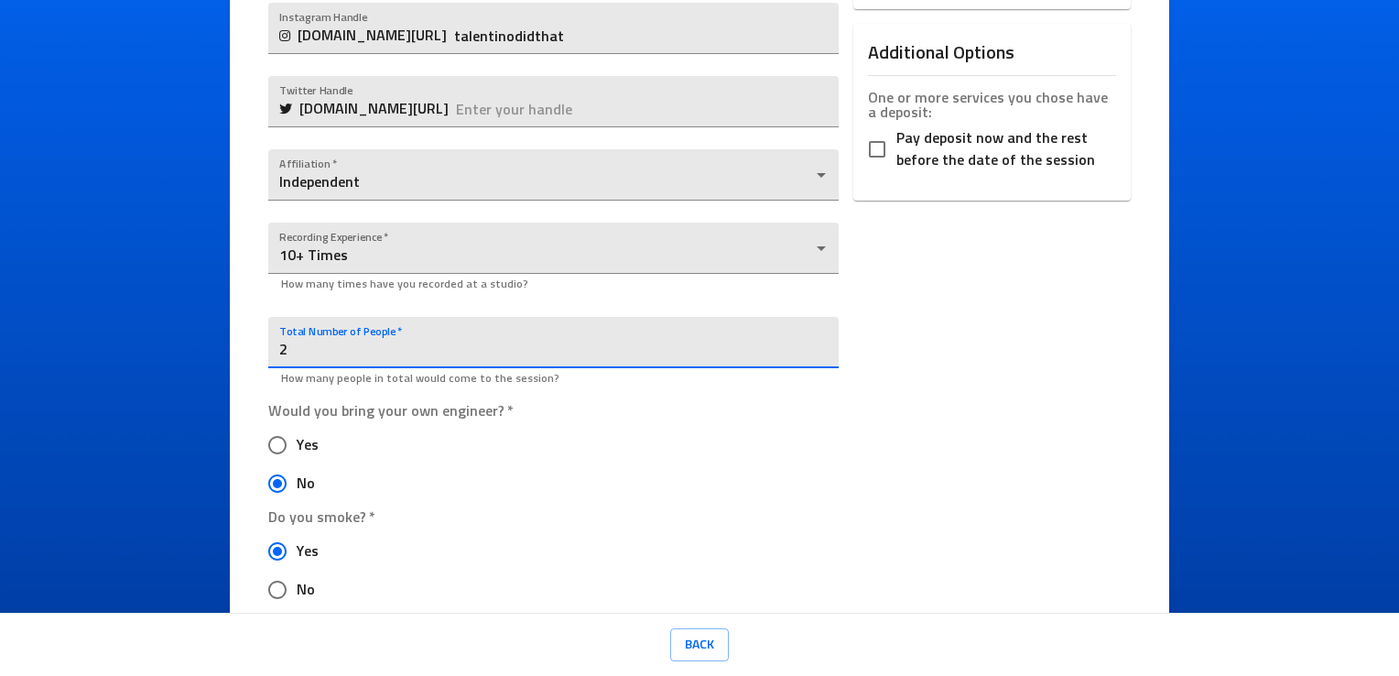
scroll to position [527, 0]
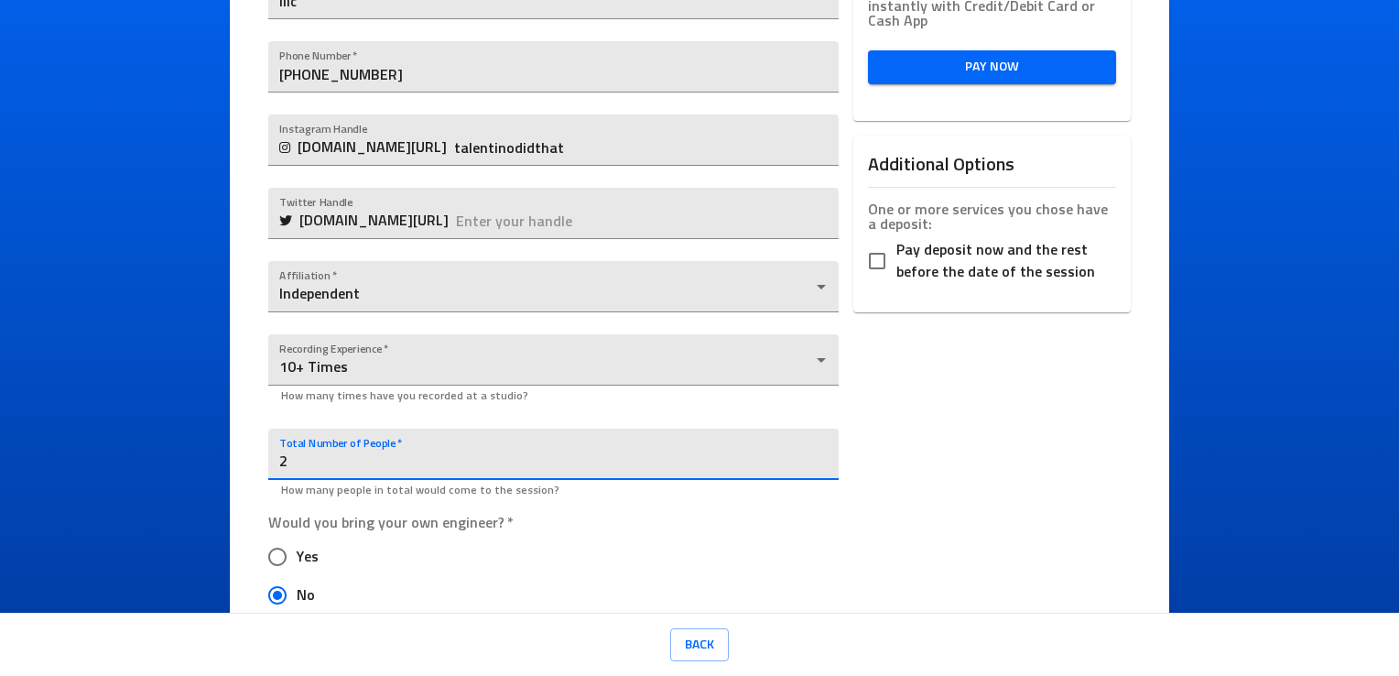
type input "2"
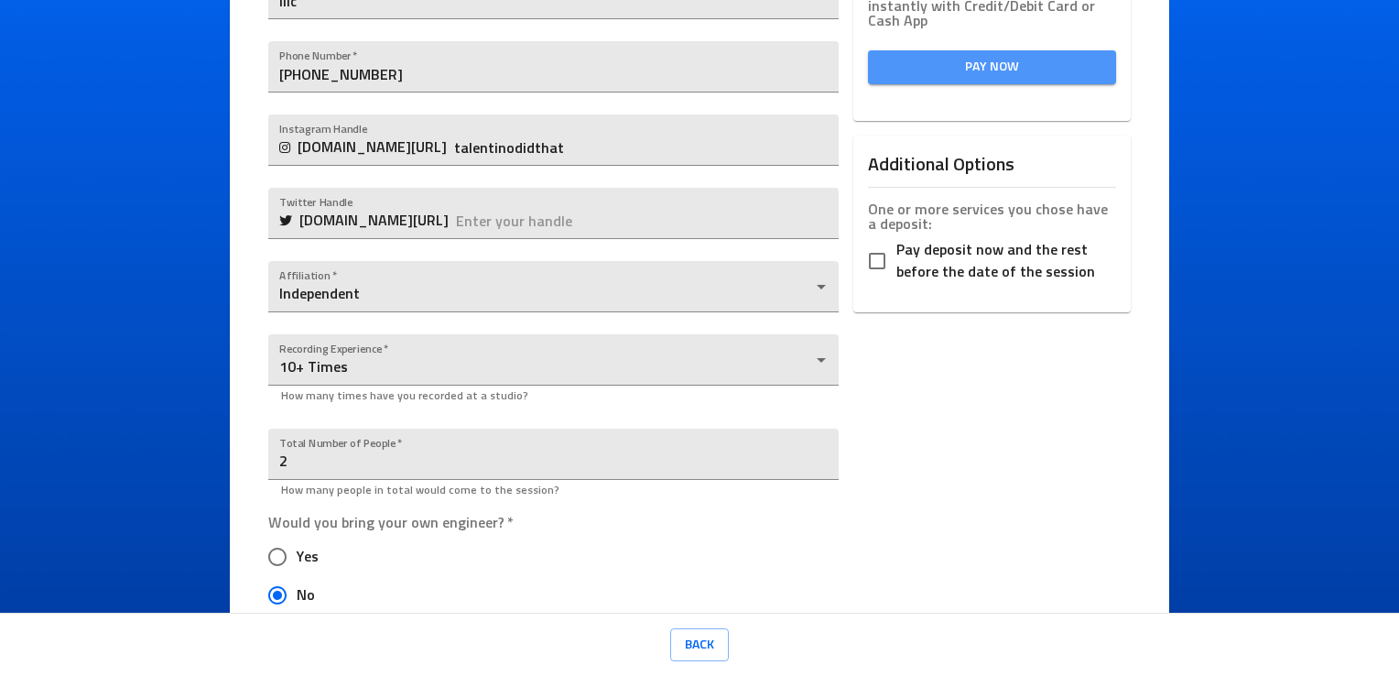
click at [994, 68] on span "Pay Now" at bounding box center [992, 67] width 219 height 23
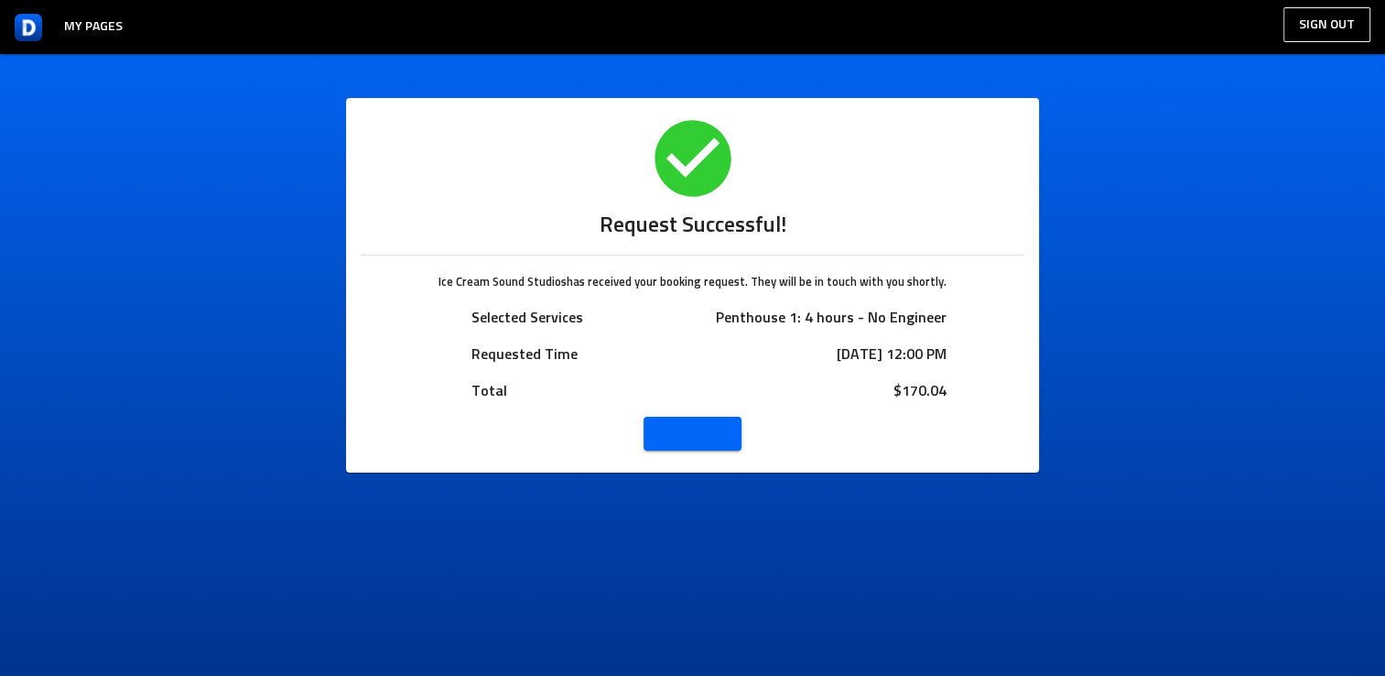
click at [668, 432] on span "My Profile" at bounding box center [692, 433] width 69 height 23
